Goal: Information Seeking & Learning: Learn about a topic

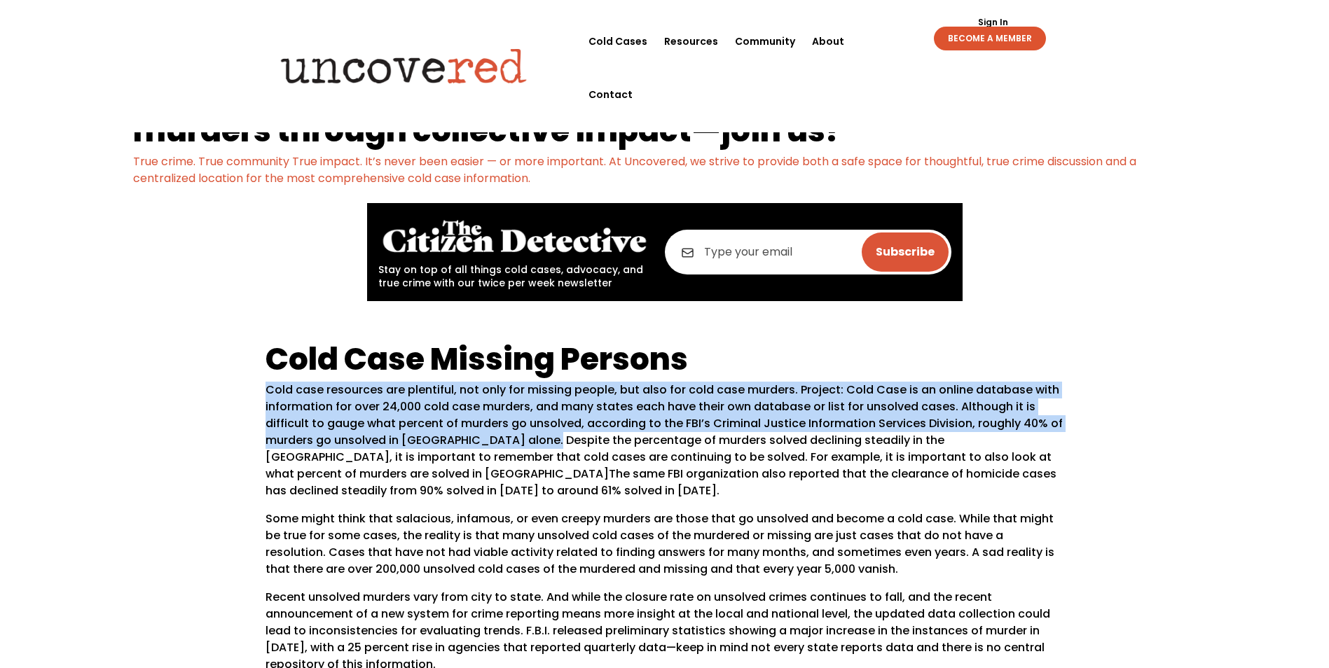
drag, startPoint x: 263, startPoint y: 391, endPoint x: 535, endPoint y: 438, distance: 276.6
copy p "Cold case resources are plentiful, not only for missing people, but also for co…"
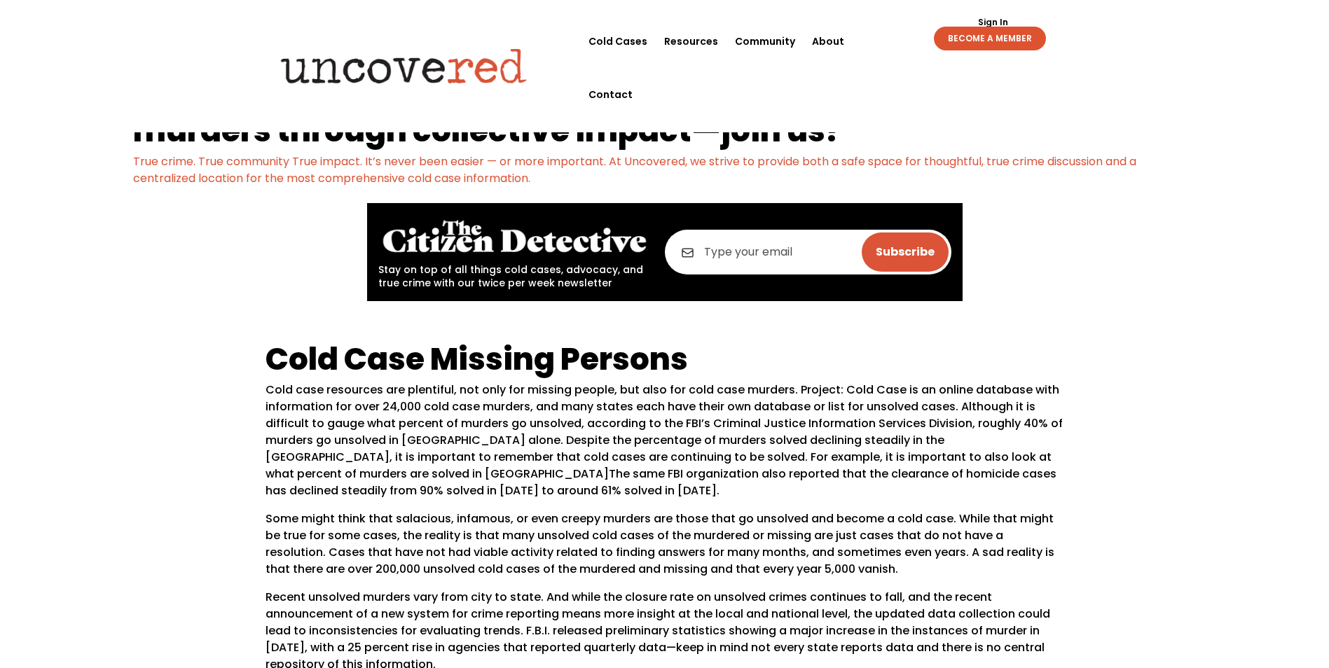
click at [978, 186] on p "True crime. True community True impact. It’s never been easier — or more import…" at bounding box center [664, 170] width 1063 height 34
